Goal: Information Seeking & Learning: Learn about a topic

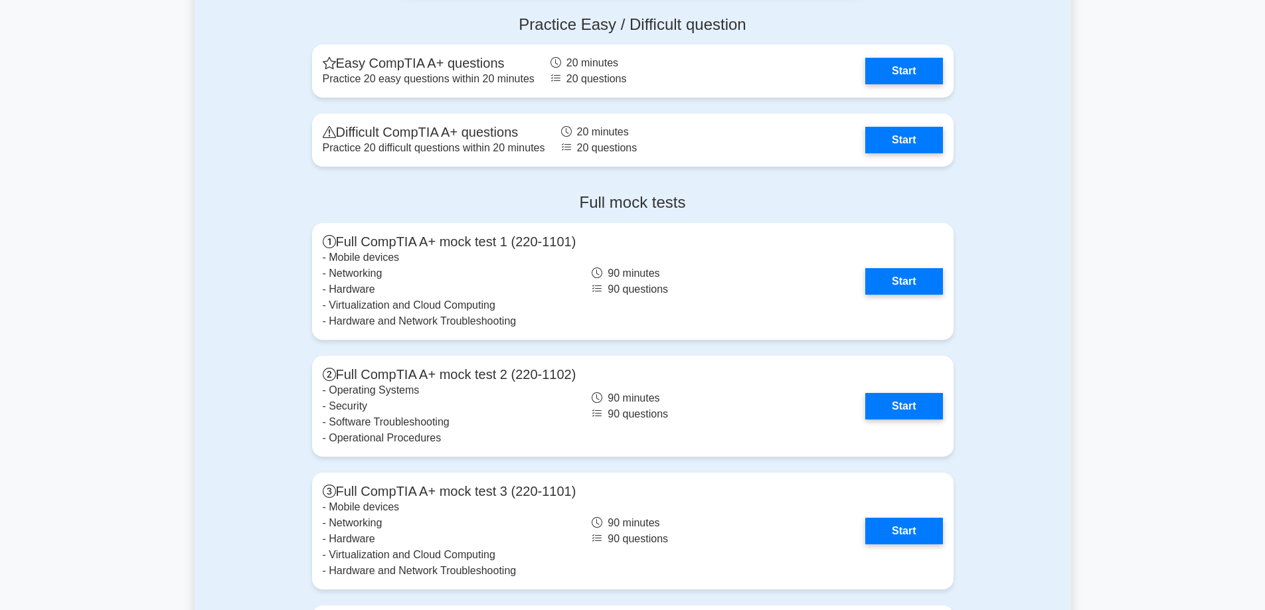
scroll to position [2590, 0]
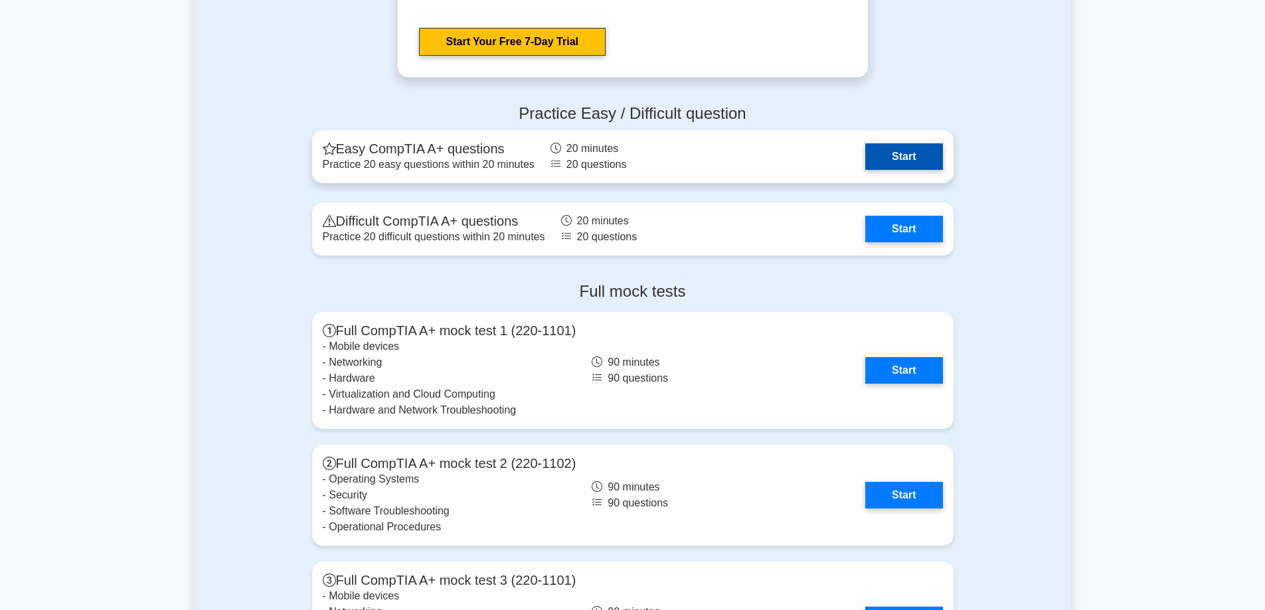
click at [898, 151] on link "Start" at bounding box center [903, 156] width 77 height 27
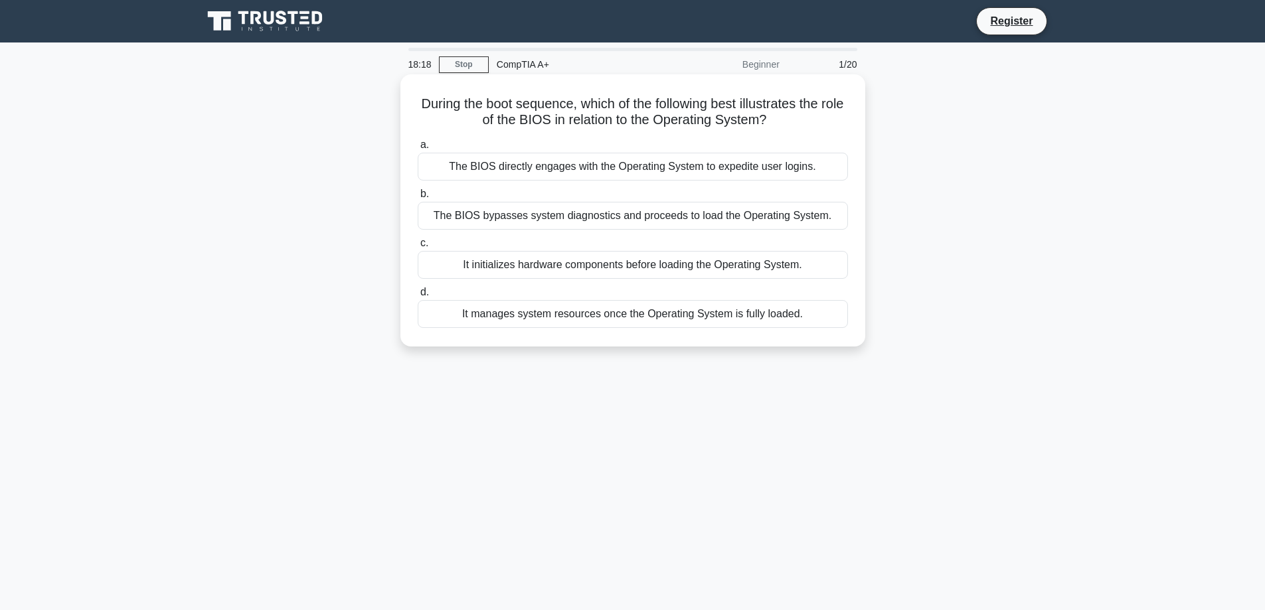
click at [561, 217] on div "The BIOS bypasses system diagnostics and proceeds to load the Operating System." at bounding box center [633, 216] width 430 height 28
click at [418, 199] on input "b. The BIOS bypasses system diagnostics and proceeds to load the Operating Syst…" at bounding box center [418, 194] width 0 height 9
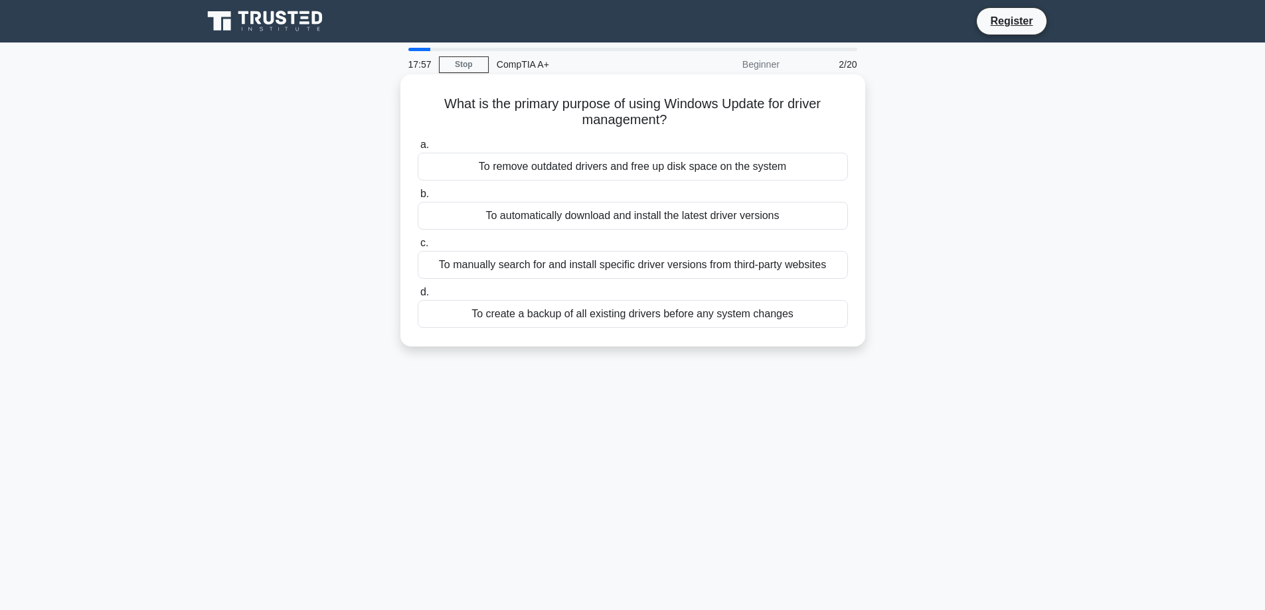
click at [622, 212] on div "To automatically download and install the latest driver versions" at bounding box center [633, 216] width 430 height 28
click at [418, 199] on input "b. To automatically download and install the latest driver versions" at bounding box center [418, 194] width 0 height 9
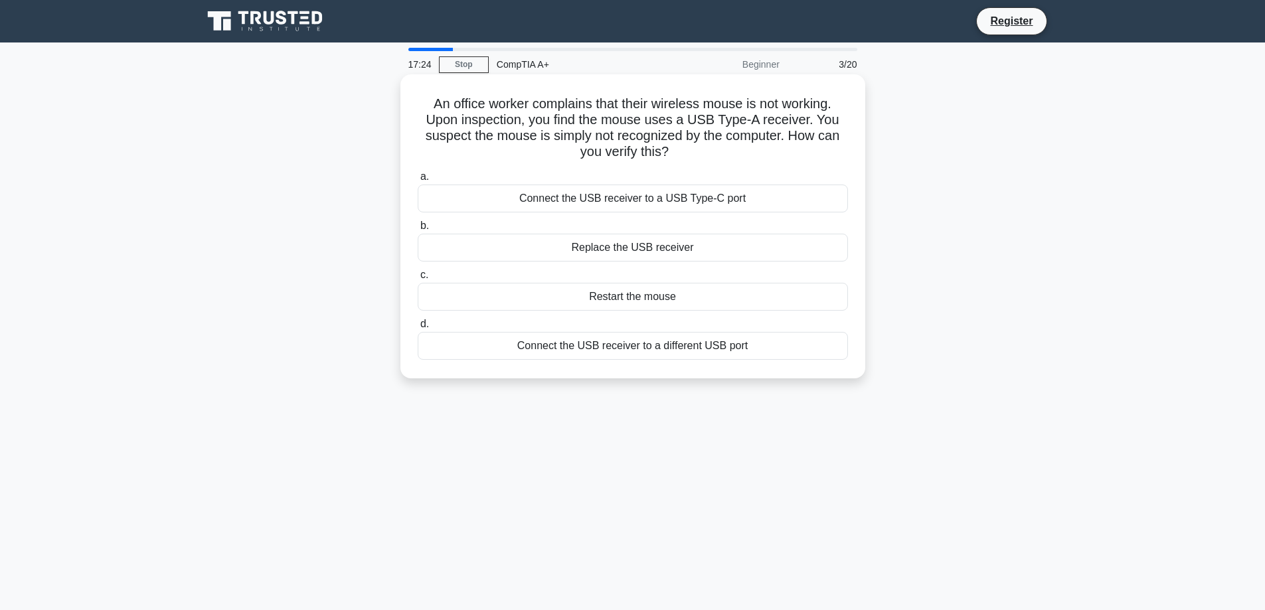
click at [695, 349] on div "Connect the USB receiver to a different USB port" at bounding box center [633, 346] width 430 height 28
click at [418, 329] on input "d. Connect the USB receiver to a different USB port" at bounding box center [418, 324] width 0 height 9
